Goal: Transaction & Acquisition: Purchase product/service

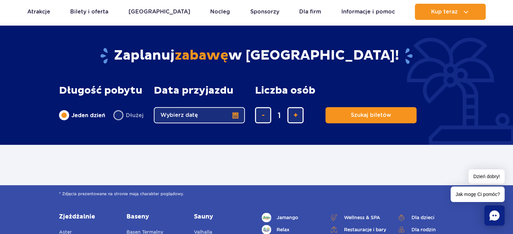
scroll to position [270, 0]
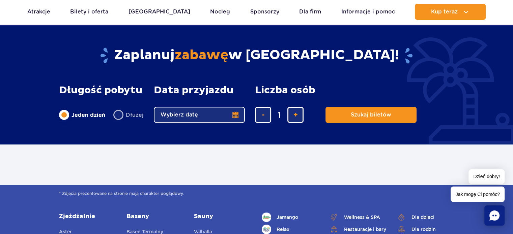
click at [180, 116] on button "Wybierz datę" at bounding box center [199, 115] width 91 height 16
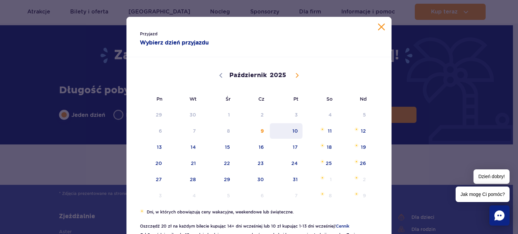
click at [294, 131] on span "10" at bounding box center [286, 131] width 34 height 16
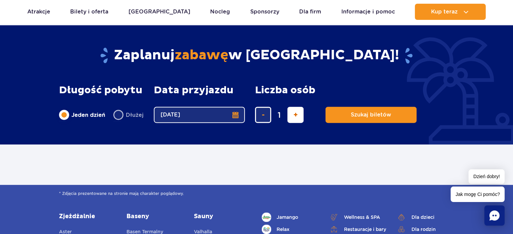
click at [291, 108] on button "dodaj bilet" at bounding box center [295, 115] width 16 height 16
type input "2"
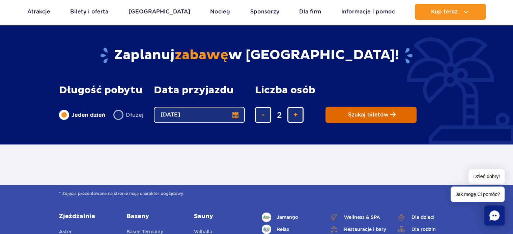
click at [363, 115] on span "Szukaj biletów" at bounding box center [368, 115] width 40 height 6
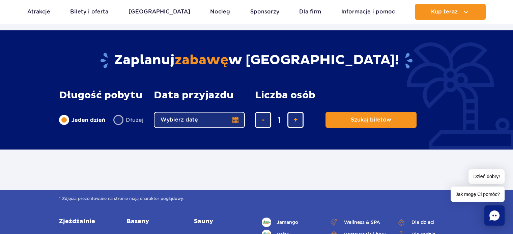
scroll to position [236, 0]
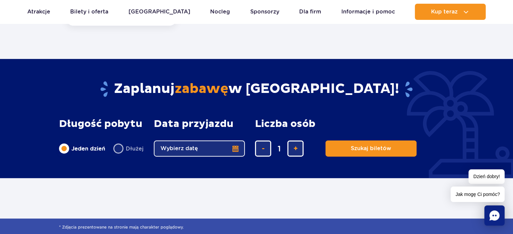
click at [231, 147] on button "Wybierz datę" at bounding box center [199, 149] width 91 height 16
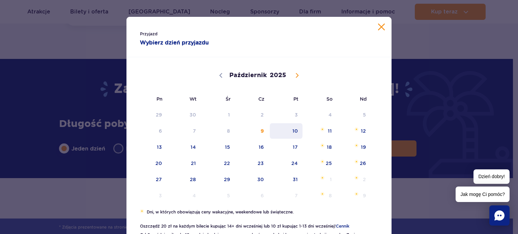
click at [287, 132] on span "10" at bounding box center [286, 131] width 34 height 16
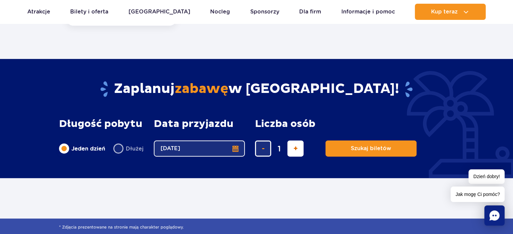
click at [300, 152] on button "dodaj bilet" at bounding box center [295, 149] width 16 height 16
type input "2"
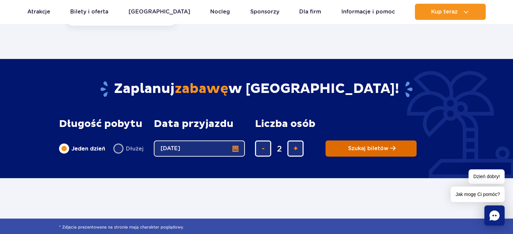
click at [364, 149] on span "Szukaj biletów" at bounding box center [368, 149] width 40 height 6
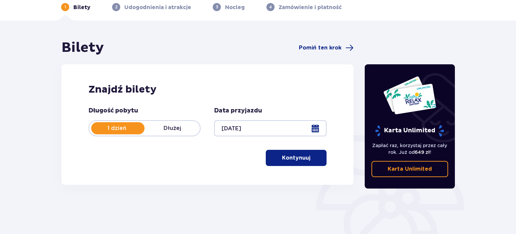
scroll to position [34, 0]
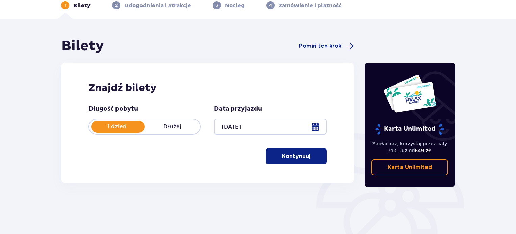
click at [302, 153] on p "Kontynuuj" at bounding box center [296, 156] width 28 height 7
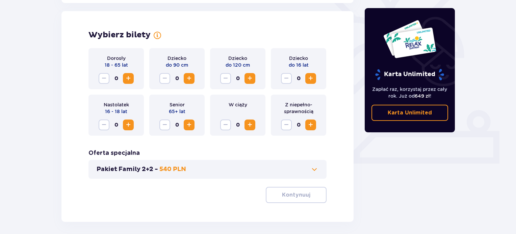
scroll to position [188, 0]
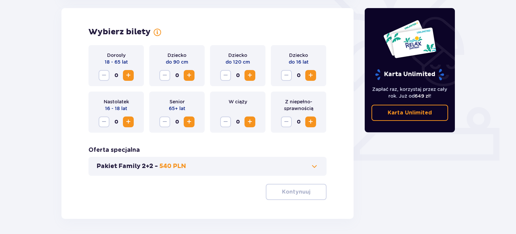
click at [128, 76] on span "Zwiększ" at bounding box center [128, 76] width 8 height 8
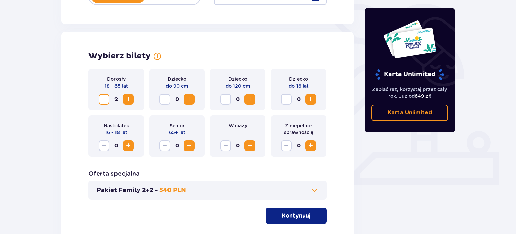
scroll to position [179, 0]
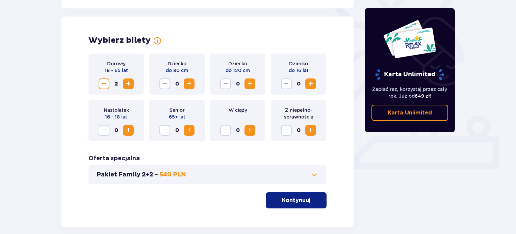
click at [290, 196] on button "Kontynuuj" at bounding box center [296, 201] width 61 height 16
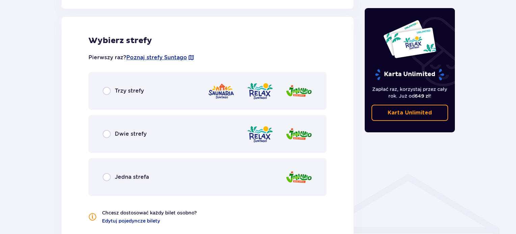
scroll to position [374, 0]
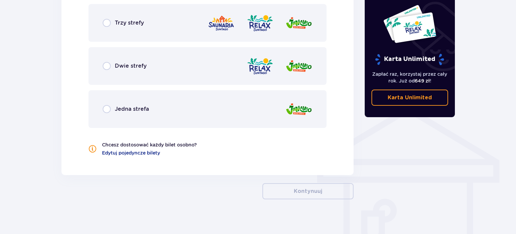
click at [112, 106] on div "Jedna strefa" at bounding box center [126, 109] width 46 height 8
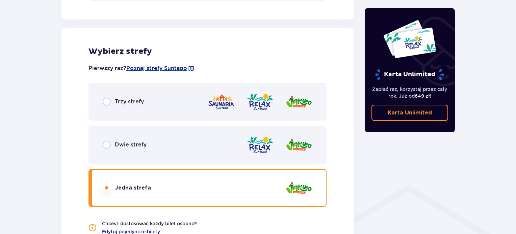
scroll to position [397, 0]
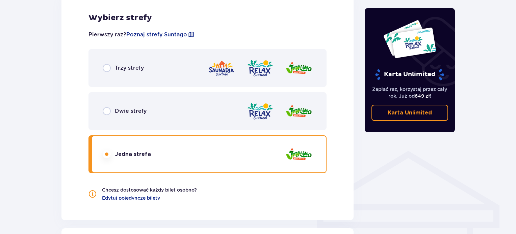
click at [274, 110] on div at bounding box center [279, 111] width 66 height 19
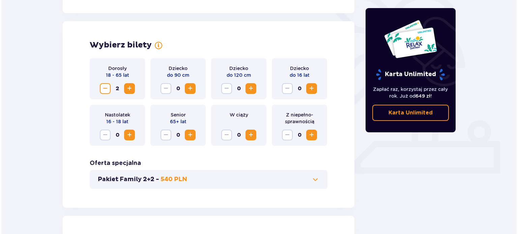
scroll to position [306, 0]
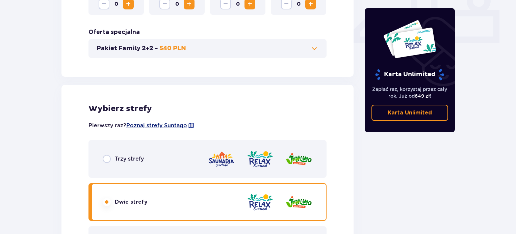
click at [166, 126] on span "Poznaj strefy Suntago" at bounding box center [156, 125] width 61 height 7
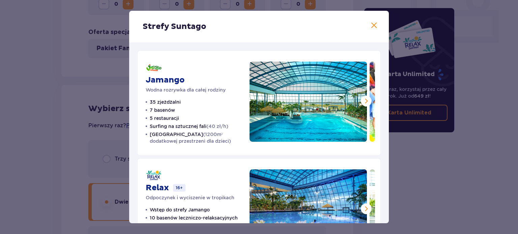
click at [366, 101] on span at bounding box center [366, 101] width 8 height 8
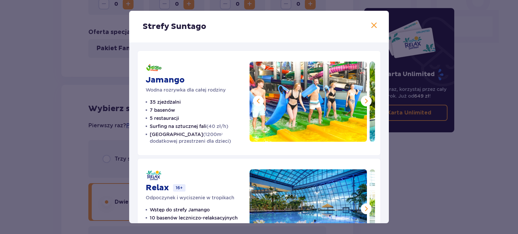
click at [366, 101] on span at bounding box center [366, 101] width 8 height 8
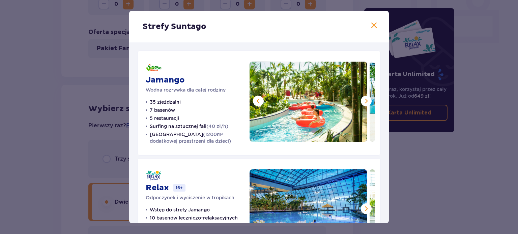
click at [366, 101] on span at bounding box center [366, 101] width 8 height 8
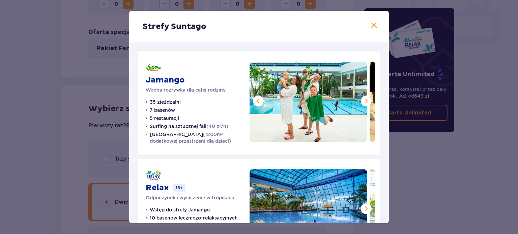
click at [366, 101] on span at bounding box center [366, 101] width 8 height 8
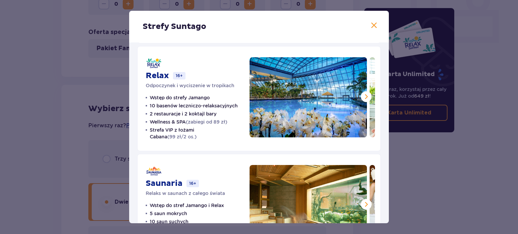
scroll to position [101, 0]
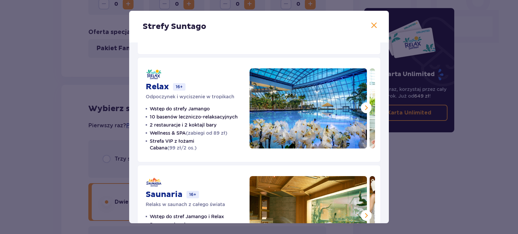
click at [362, 106] on span at bounding box center [366, 108] width 8 height 8
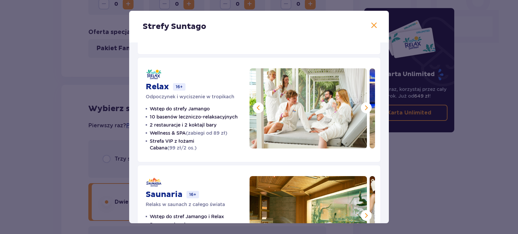
click at [364, 108] on span at bounding box center [366, 108] width 8 height 8
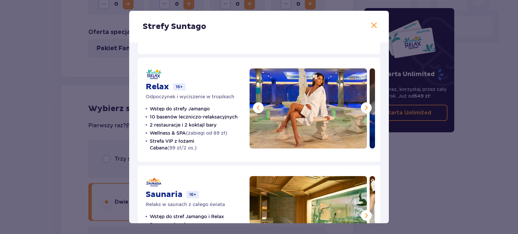
click at [364, 108] on span at bounding box center [366, 108] width 8 height 8
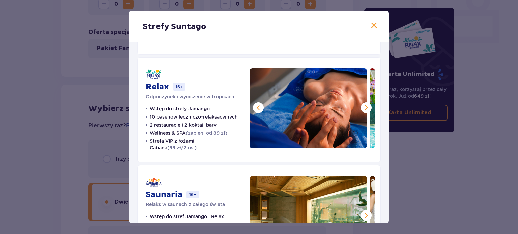
click at [364, 108] on span at bounding box center [366, 108] width 8 height 8
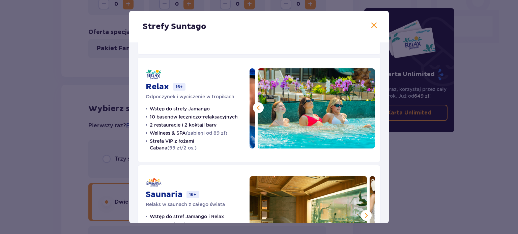
click at [258, 107] on span at bounding box center [258, 108] width 8 height 8
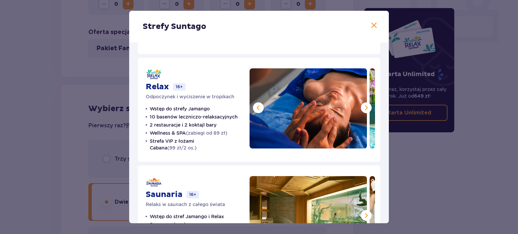
click at [258, 107] on span at bounding box center [258, 108] width 8 height 8
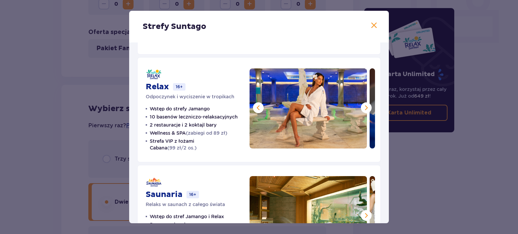
click at [258, 107] on span at bounding box center [258, 108] width 8 height 8
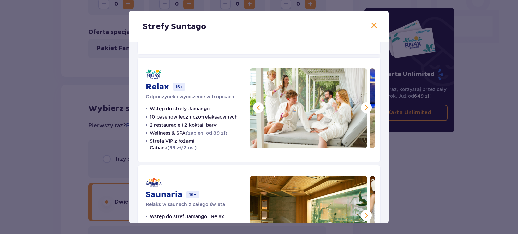
click at [258, 107] on span at bounding box center [258, 108] width 8 height 8
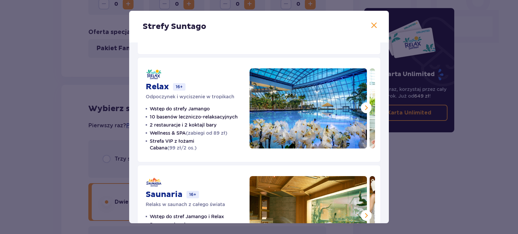
click at [372, 25] on span at bounding box center [374, 26] width 8 height 8
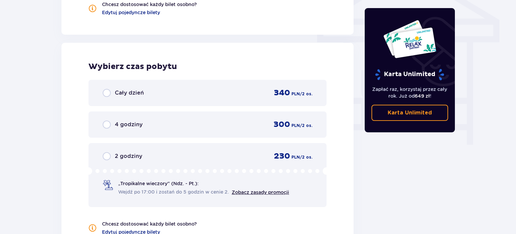
scroll to position [609, 0]
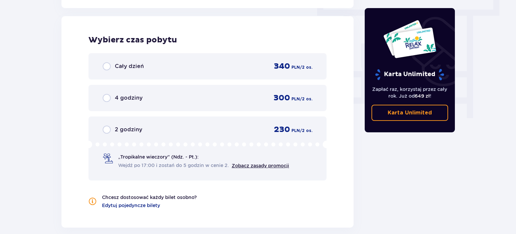
click at [104, 96] on input "radio" at bounding box center [107, 98] width 8 height 8
radio input "true"
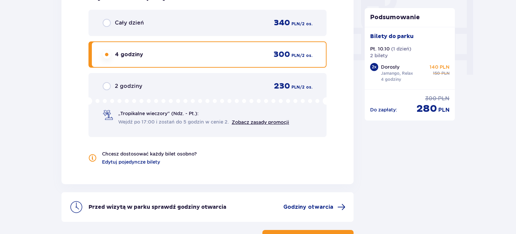
scroll to position [637, 0]
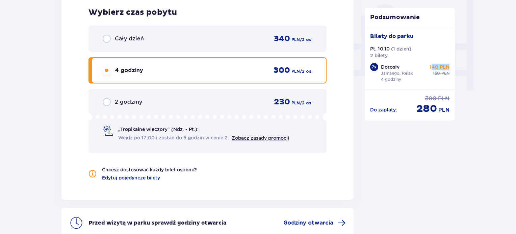
drag, startPoint x: 432, startPoint y: 66, endPoint x: 453, endPoint y: 66, distance: 21.3
click at [453, 66] on div "Bilety do parku Pt. 10.10 ( 1 dzień ) 2 bilety 2 x Dorosły Jamango, Relax 4 god…" at bounding box center [409, 58] width 90 height 62
drag, startPoint x: 429, startPoint y: 67, endPoint x: 449, endPoint y: 67, distance: 20.6
click at [449, 67] on div "Bilety do parku Pt. 10.10 ( 1 dzień ) 2 bilety 2 x Dorosły Jamango, Relax 4 god…" at bounding box center [409, 58] width 90 height 62
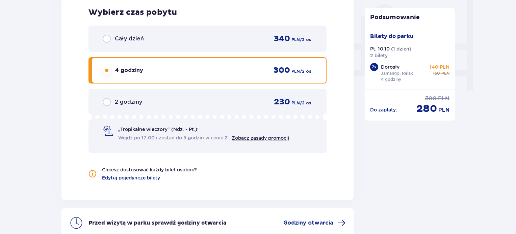
click at [107, 97] on div "2 godziny 230 PLN / 2 os." at bounding box center [208, 102] width 210 height 10
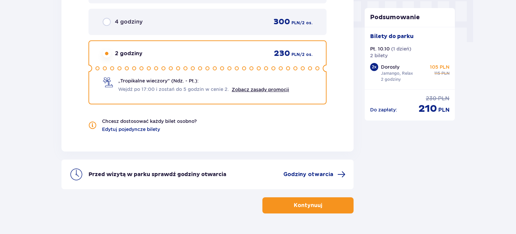
scroll to position [671, 0]
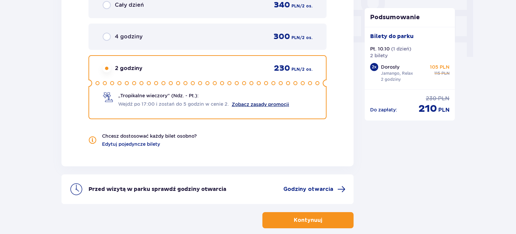
click at [246, 104] on link "Zobacz zasady promocji" at bounding box center [259, 104] width 57 height 5
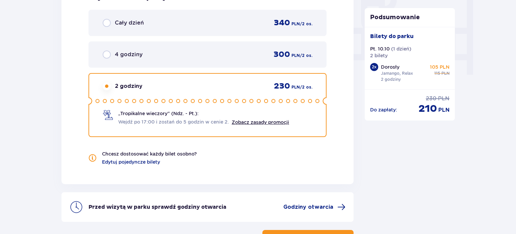
scroll to position [637, 0]
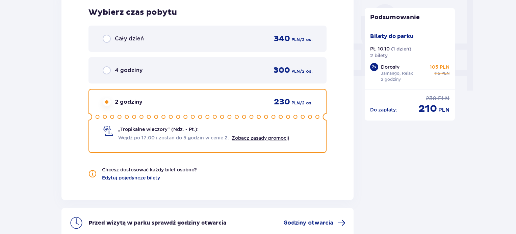
click at [110, 76] on div "4 godziny 300 PLN / 2 os." at bounding box center [207, 70] width 238 height 26
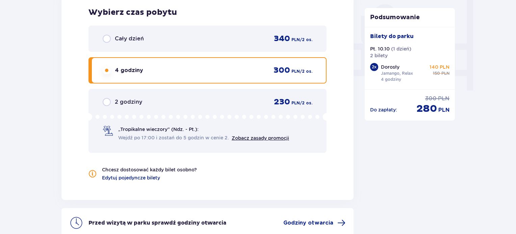
click at [166, 44] on div "Cały dzień 340 PLN / 2 os." at bounding box center [207, 39] width 238 height 26
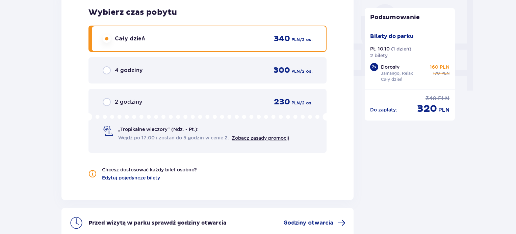
click at [105, 74] on div "4 godziny 300 PLN / 2 os." at bounding box center [208, 70] width 210 height 10
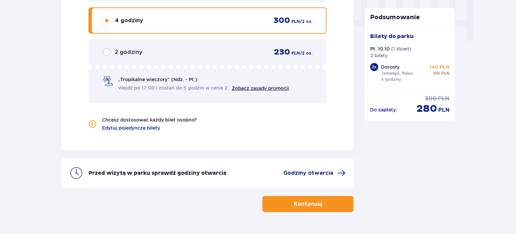
scroll to position [704, 0]
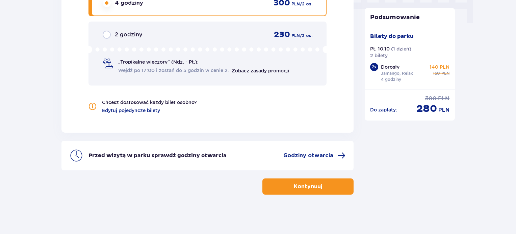
click at [297, 189] on p "Kontynuuj" at bounding box center [308, 186] width 28 height 7
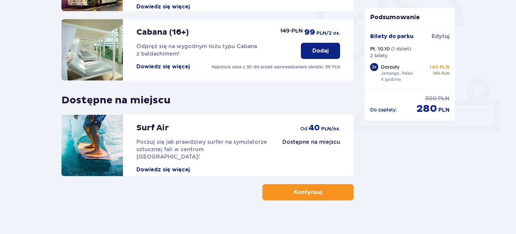
scroll to position [223, 0]
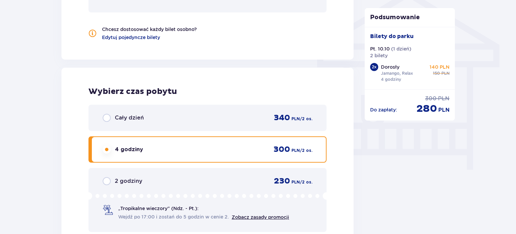
scroll to position [574, 0]
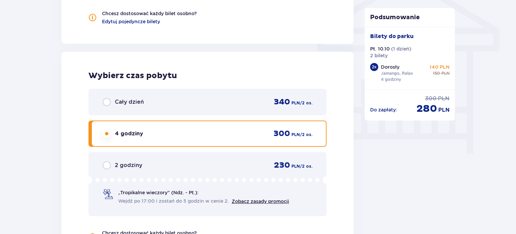
click at [110, 101] on input "radio" at bounding box center [107, 102] width 8 height 8
radio input "true"
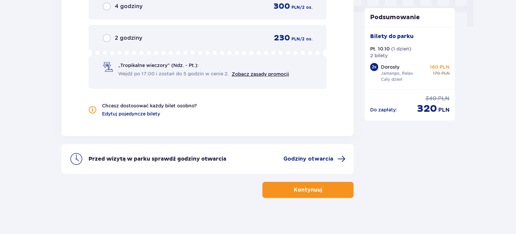
scroll to position [704, 0]
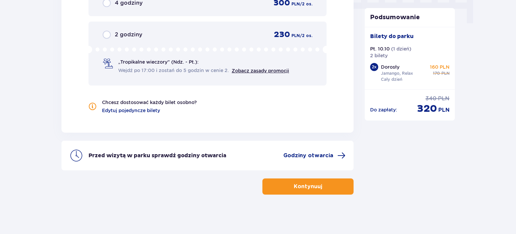
click at [320, 186] on span "button" at bounding box center [323, 187] width 8 height 8
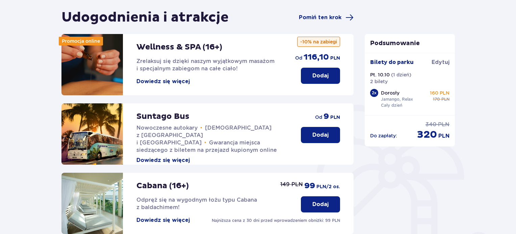
scroll to position [34, 0]
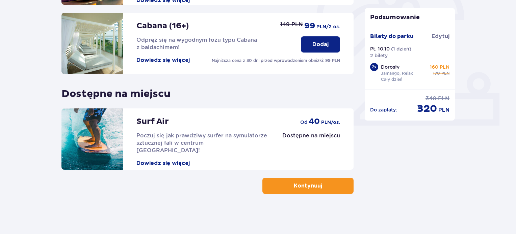
click at [317, 190] on button "Kontynuuj" at bounding box center [307, 186] width 91 height 16
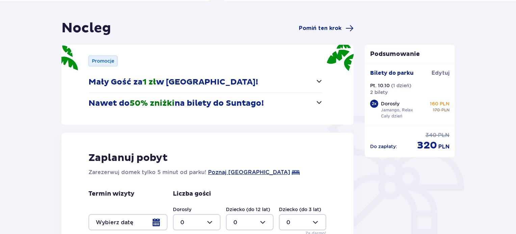
scroll to position [67, 0]
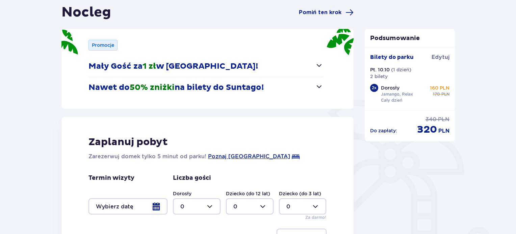
click at [316, 87] on span "button" at bounding box center [319, 87] width 8 height 8
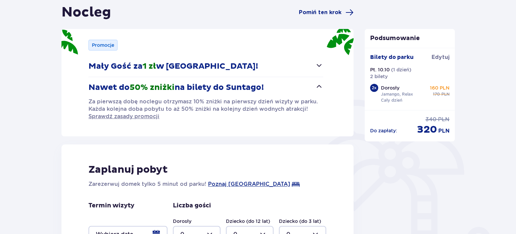
click at [100, 85] on p "Nawet do 50% zniżki na bilety do Suntago!" at bounding box center [175, 88] width 175 height 10
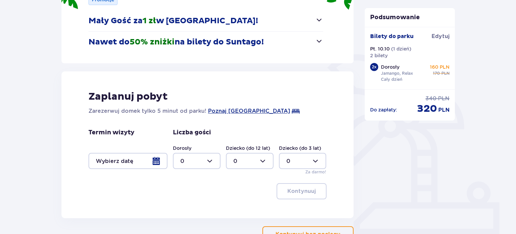
scroll to position [162, 0]
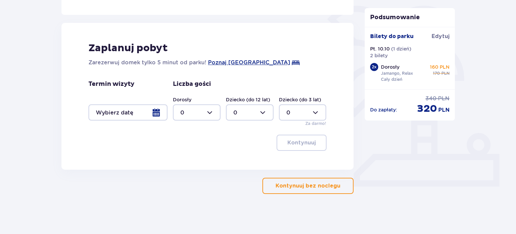
click at [304, 186] on p "Kontynuuj bez noclegu" at bounding box center [307, 186] width 65 height 7
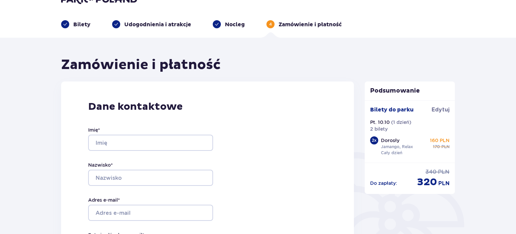
scroll to position [29, 0]
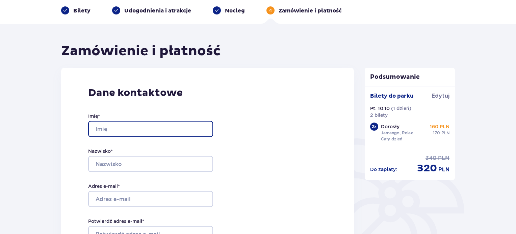
click at [154, 129] on input "Imię *" at bounding box center [150, 129] width 125 height 16
type input "Karolina"
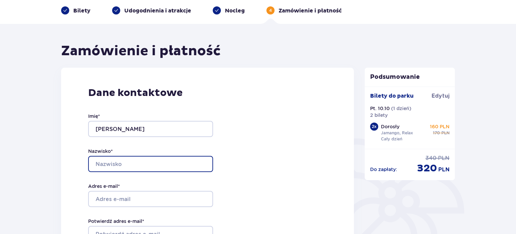
click at [144, 160] on input "Nazwisko *" at bounding box center [150, 164] width 125 height 16
type input "Tryniszewska"
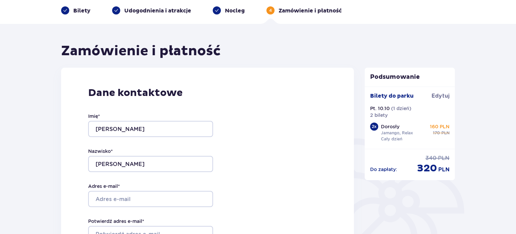
click at [126, 210] on div "Imię * Karolina Nazwisko * Tryniszewska Adres e-mail * Potwierdź adres e-mail *…" at bounding box center [150, 199] width 125 height 199
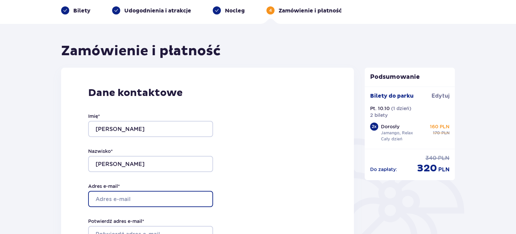
click at [127, 201] on input "Adres e-mail *" at bounding box center [150, 199] width 125 height 16
type input "ktryniszewska1@gmail.com"
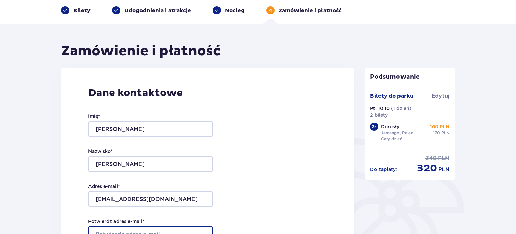
type input "ktryniszewska1@gmail.com"
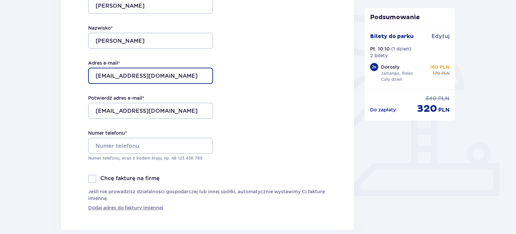
scroll to position [164, 0]
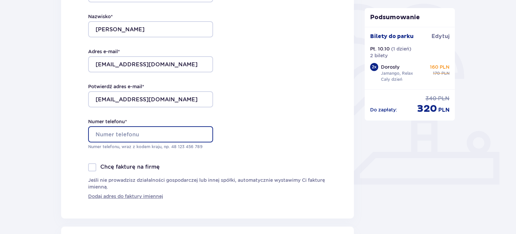
click at [114, 132] on input "Numer telefonu *" at bounding box center [150, 135] width 125 height 16
type input "790690109"
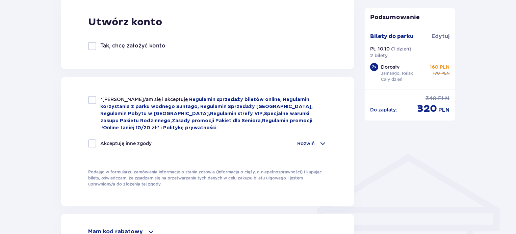
scroll to position [400, 0]
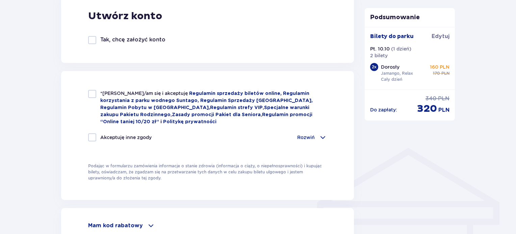
click at [92, 94] on div at bounding box center [92, 94] width 8 height 8
checkbox input "true"
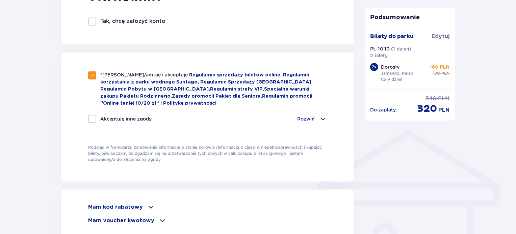
scroll to position [434, 0]
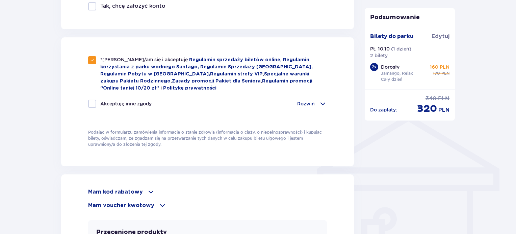
click at [313, 100] on div "Rozwiń" at bounding box center [312, 104] width 30 height 8
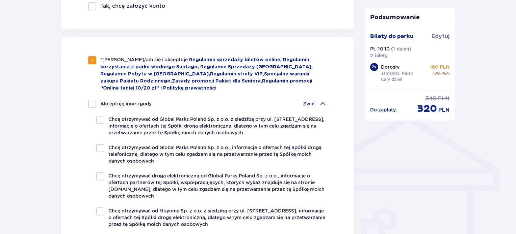
click at [313, 100] on div "Zwiń" at bounding box center [315, 104] width 24 height 8
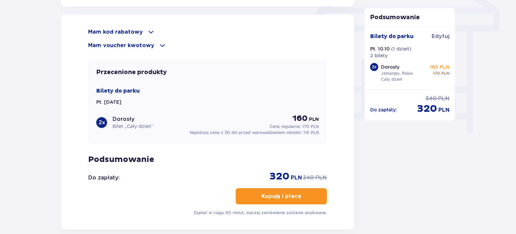
scroll to position [568, 0]
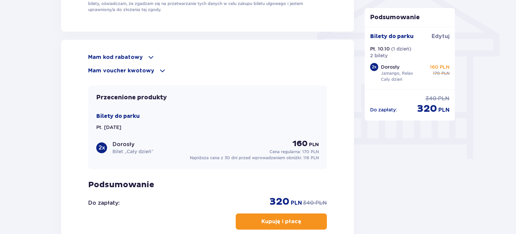
click at [128, 71] on p "Mam voucher kwotowy" at bounding box center [121, 70] width 66 height 7
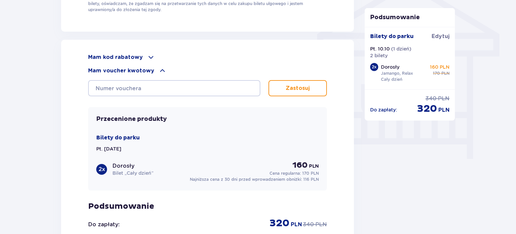
click at [128, 71] on p "Mam voucher kwotowy" at bounding box center [121, 70] width 66 height 7
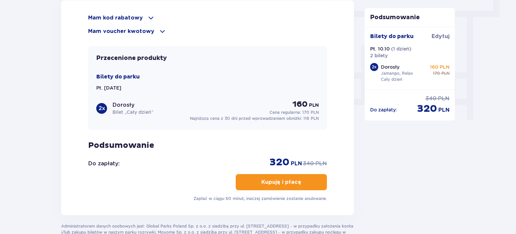
scroll to position [636, 0]
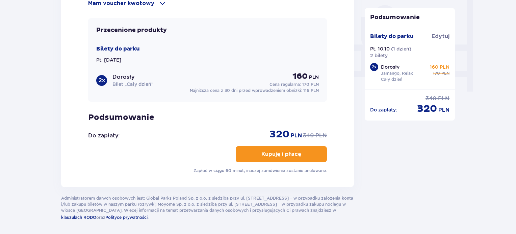
click at [283, 151] on p "Kupuję i płacę" at bounding box center [281, 154] width 40 height 7
